Goal: Information Seeking & Learning: Learn about a topic

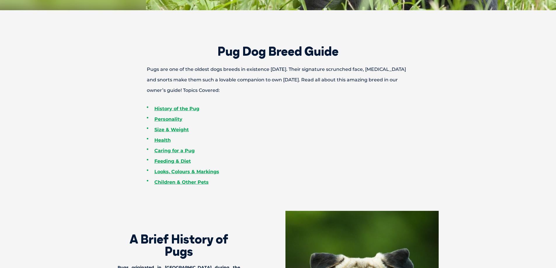
scroll to position [233, 0]
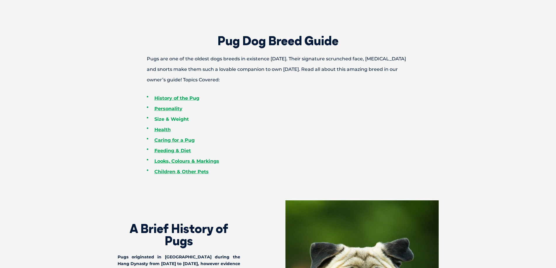
click at [177, 117] on link "Size & Weight" at bounding box center [171, 119] width 34 height 6
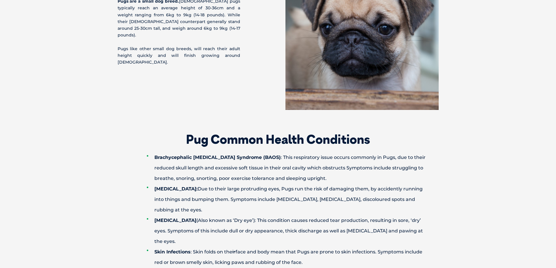
scroll to position [1202, 0]
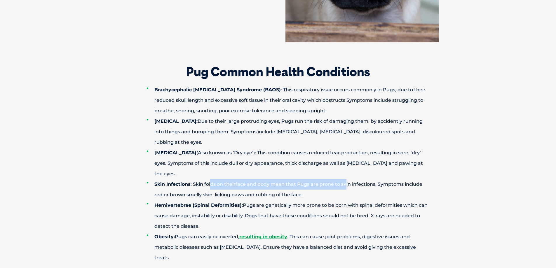
drag, startPoint x: 210, startPoint y: 141, endPoint x: 345, endPoint y: 141, distance: 134.8
click at [345, 179] on li "Skin Infections : Skin folds on the ir face and body mean that Pugs are prone t…" at bounding box center [288, 189] width 283 height 21
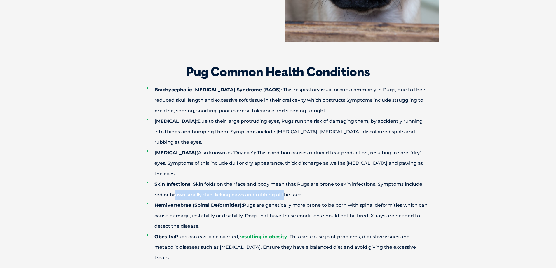
drag, startPoint x: 173, startPoint y: 152, endPoint x: 283, endPoint y: 152, distance: 109.7
click at [283, 179] on li "Skin Infections : Skin folds on the ir face and body mean that Pugs are prone t…" at bounding box center [288, 189] width 283 height 21
drag, startPoint x: 208, startPoint y: 162, endPoint x: 234, endPoint y: 163, distance: 25.7
click at [225, 203] on strong "Hemivertebrae (Spinal Deformities):" at bounding box center [198, 206] width 88 height 6
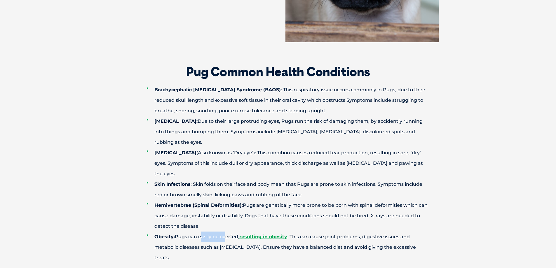
click at [225, 232] on li "Obesity: Pugs can easily be overfed, resulting in obesity . This can cause join…" at bounding box center [288, 248] width 283 height 32
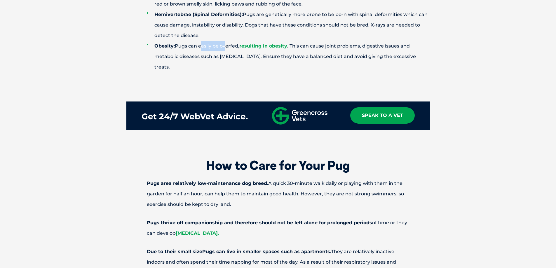
scroll to position [1406, 0]
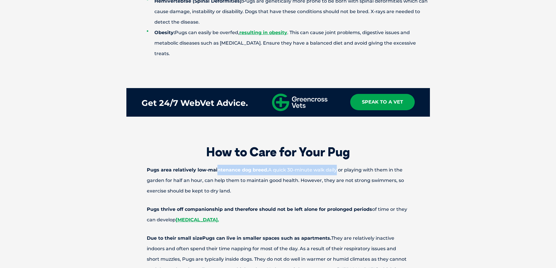
drag, startPoint x: 219, startPoint y: 116, endPoint x: 336, endPoint y: 116, distance: 116.5
click at [336, 165] on p "Pugs are a relatively low-maintenance dog breed. A quick 30-minute walk daily o…" at bounding box center [278, 181] width 304 height 32
click at [285, 165] on p "Pugs are a relatively low-maintenance dog breed. A quick 30-minute walk daily o…" at bounding box center [278, 181] width 304 height 32
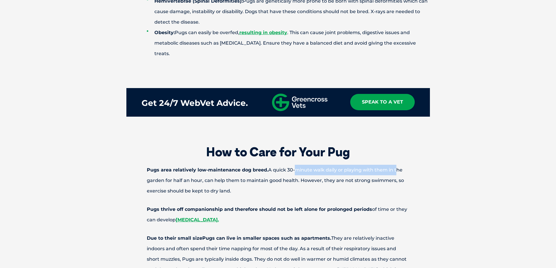
drag, startPoint x: 307, startPoint y: 114, endPoint x: 408, endPoint y: 114, distance: 100.4
click at [397, 165] on p "Pugs are a relatively low-maintenance dog breed. A quick 30-minute walk daily o…" at bounding box center [278, 181] width 304 height 32
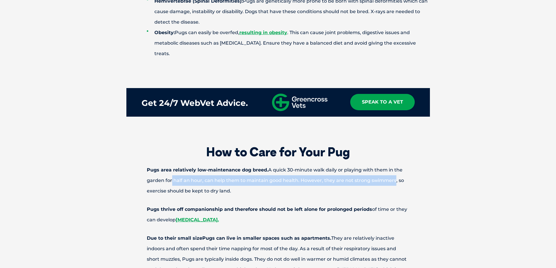
drag, startPoint x: 174, startPoint y: 128, endPoint x: 398, endPoint y: 129, distance: 224.2
click at [395, 165] on p "Pugs are a relatively low-maintenance dog breed. A quick 30-minute walk daily o…" at bounding box center [278, 181] width 304 height 32
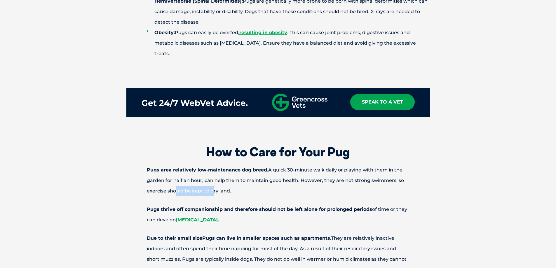
drag, startPoint x: 172, startPoint y: 139, endPoint x: 211, endPoint y: 136, distance: 39.2
click at [211, 165] on p "Pugs are a relatively low-maintenance dog breed. A quick 30-minute walk daily o…" at bounding box center [278, 181] width 304 height 32
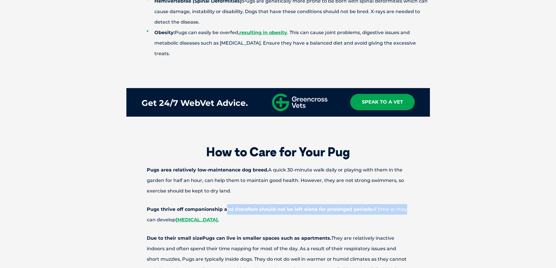
drag, startPoint x: 231, startPoint y: 152, endPoint x: 405, endPoint y: 151, distance: 173.4
click at [405, 204] on p "Pugs thrive off companionship and therefore should not be left alone for prolon…" at bounding box center [278, 214] width 304 height 21
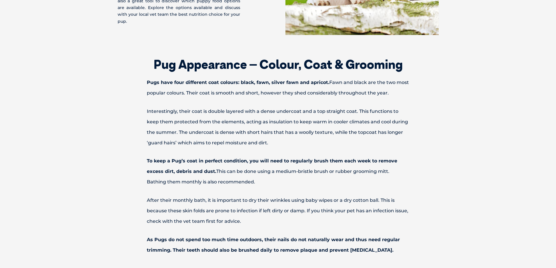
scroll to position [1873, 0]
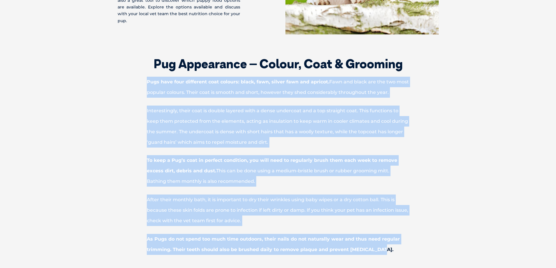
drag, startPoint x: 147, startPoint y: 26, endPoint x: 382, endPoint y: 195, distance: 289.0
click at [382, 195] on div "Pug Appearance – Colour, Coat & Grooming Pugs have four different coat colours:…" at bounding box center [278, 208] width 315 height 301
copy div "Pugs have four different coat colours: black, fawn, silver fawn and apricot. Fa…"
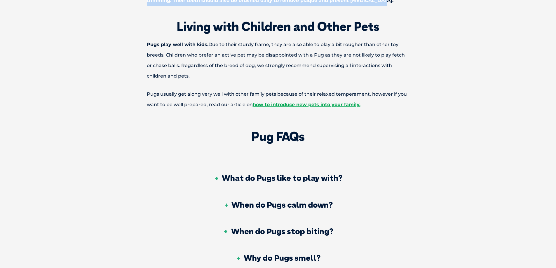
scroll to position [2136, 0]
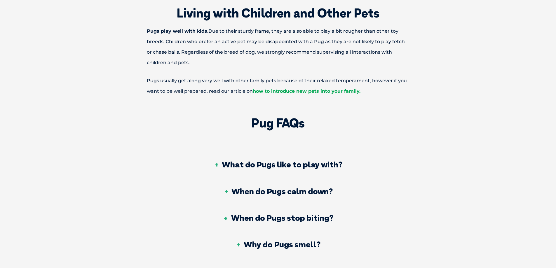
click at [275, 161] on h3 "What do Pugs like to play with?" at bounding box center [278, 165] width 129 height 8
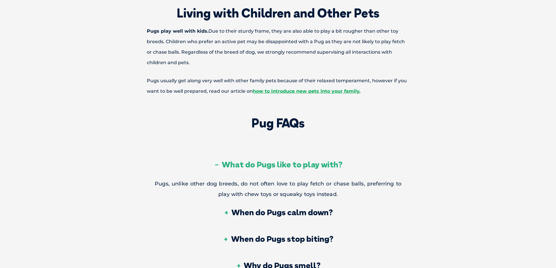
click at [266, 208] on h3 "When do Pugs calm down?" at bounding box center [277, 212] width 109 height 8
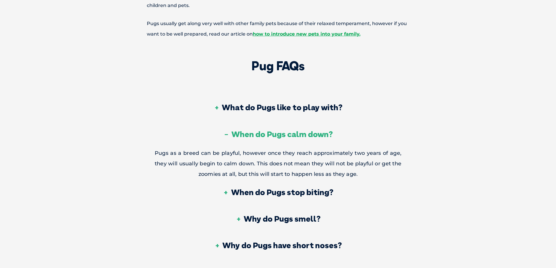
scroll to position [2194, 0]
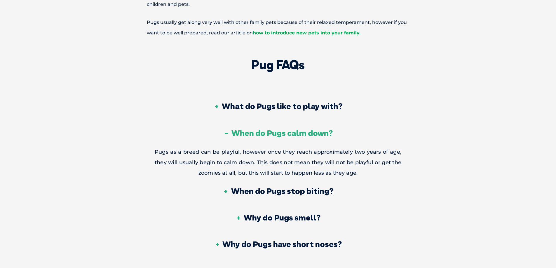
click at [283, 187] on h3 "When do Pugs stop biting?" at bounding box center [278, 191] width 110 height 8
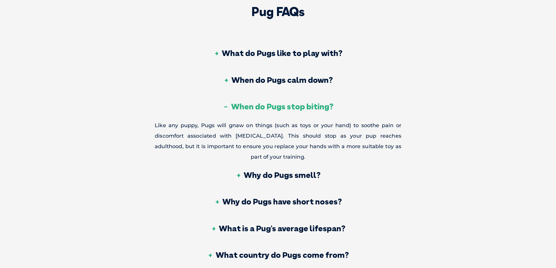
scroll to position [2253, 0]
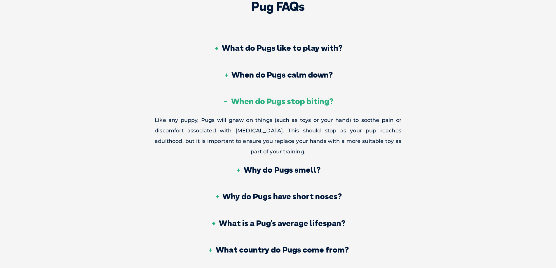
click at [265, 192] on h3 "Why do Pugs have short noses?" at bounding box center [278, 196] width 128 height 8
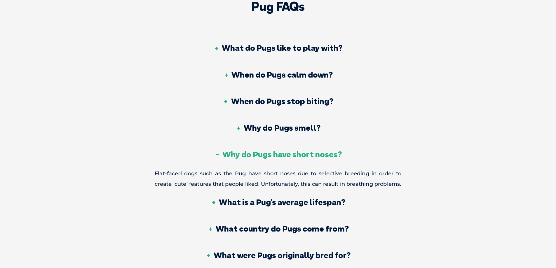
click at [271, 198] on h3 "What is a Pug's average lifespan?" at bounding box center [278, 202] width 135 height 8
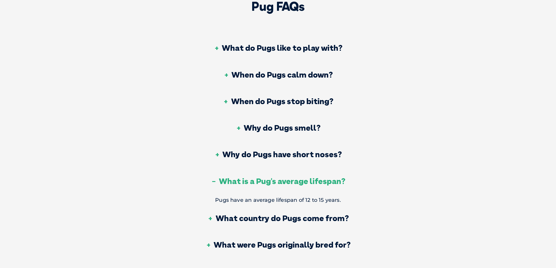
click at [271, 214] on h3 "What country do Pugs come from?" at bounding box center [278, 218] width 141 height 8
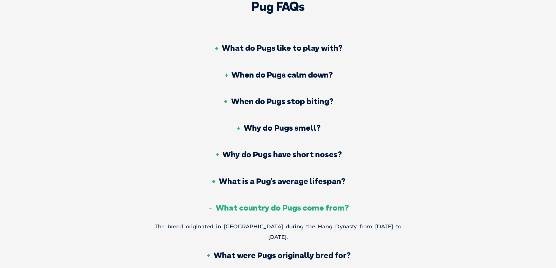
click at [266, 251] on h3 "What were Pugs originally bred for?" at bounding box center [277, 255] width 145 height 8
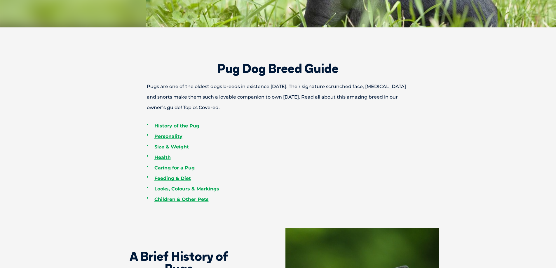
scroll to position [210, 0]
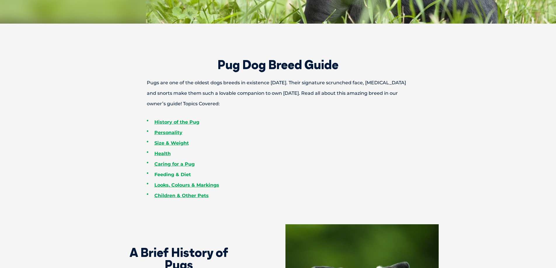
click at [170, 175] on link "Feeding & Diet" at bounding box center [172, 175] width 36 height 6
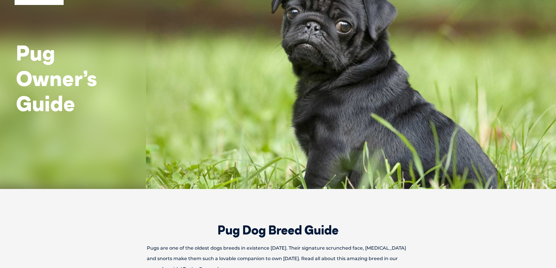
scroll to position [0, 0]
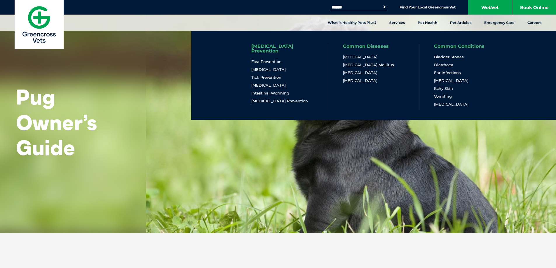
click at [363, 56] on link "[MEDICAL_DATA]" at bounding box center [360, 57] width 34 height 5
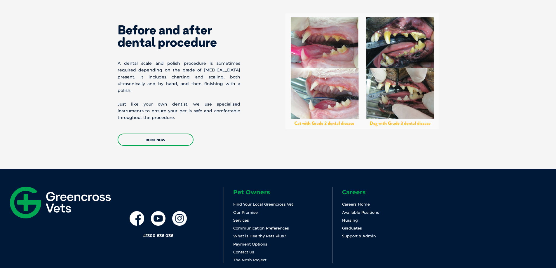
scroll to position [890, 0]
